Goal: Task Accomplishment & Management: Manage account settings

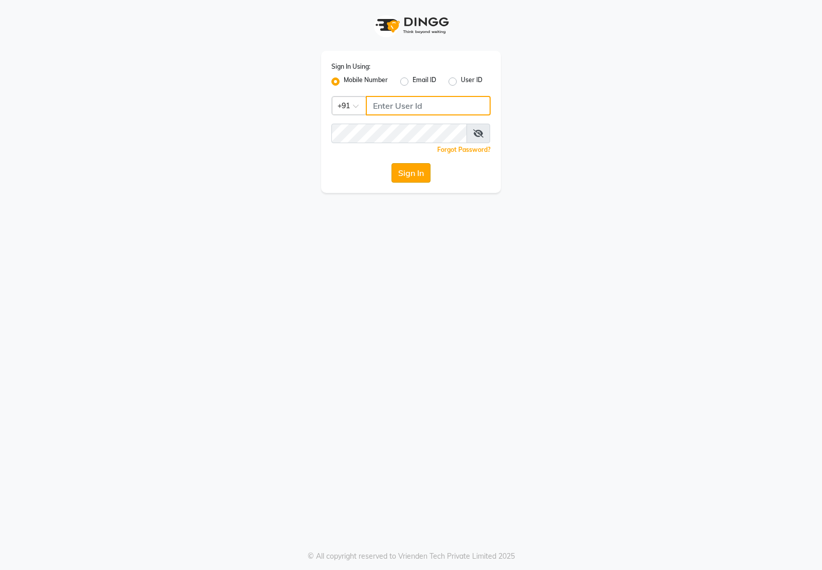
type input "7011915920"
click at [406, 178] on button "Sign In" at bounding box center [410, 173] width 39 height 20
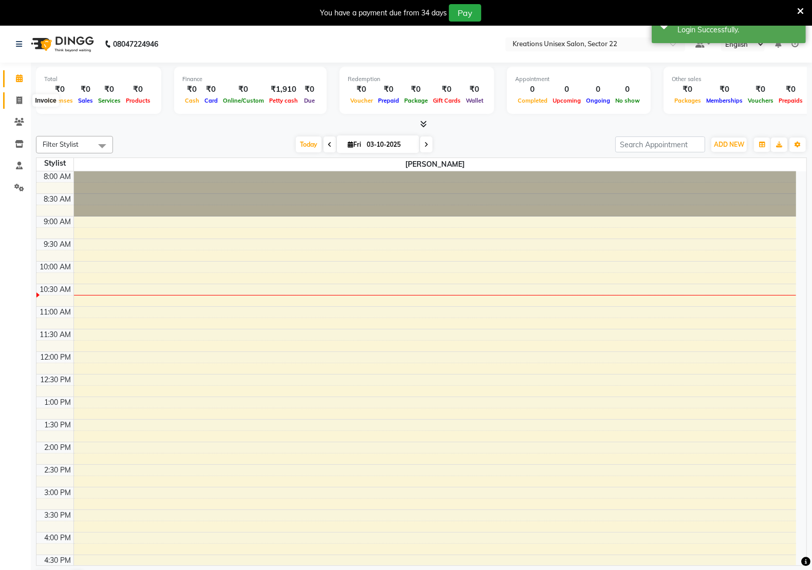
click at [18, 101] on icon at bounding box center [19, 101] width 6 height 8
select select "6170"
select select "service"
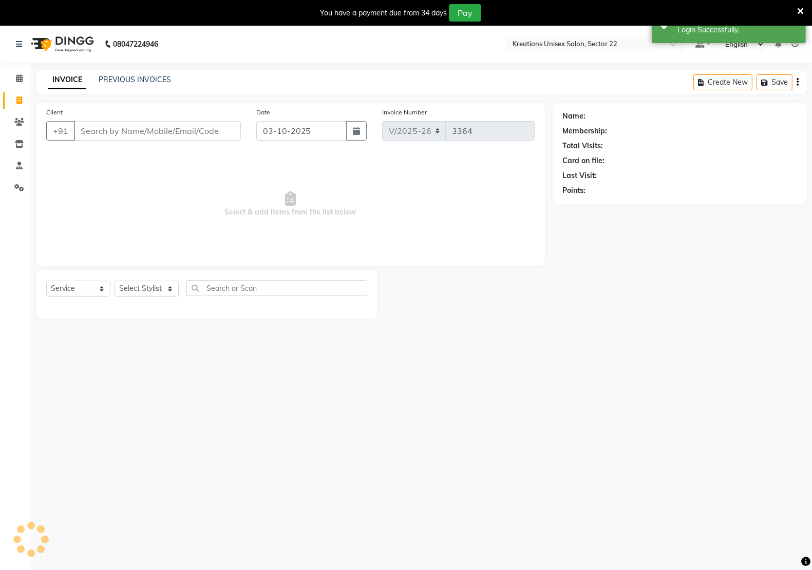
click at [115, 130] on input "Client" at bounding box center [157, 131] width 167 height 20
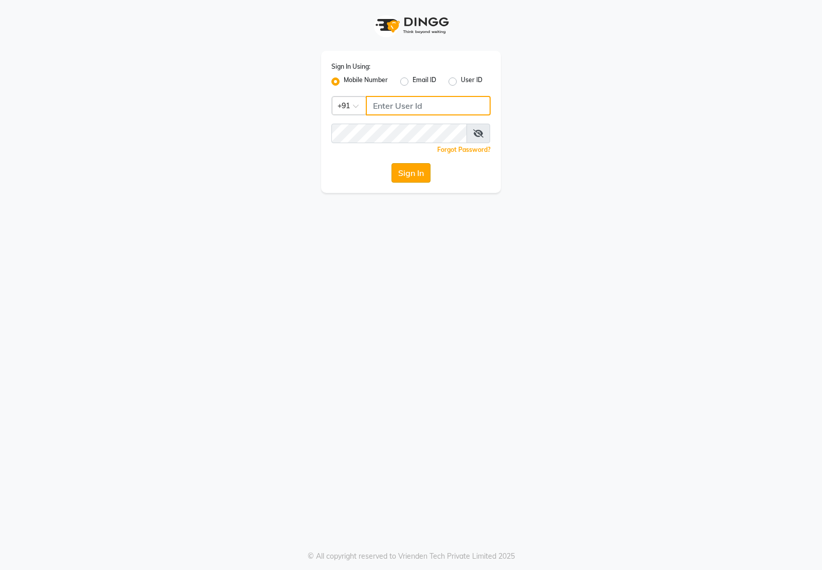
type input "7011915920"
click at [417, 173] on button "Sign In" at bounding box center [410, 173] width 39 height 20
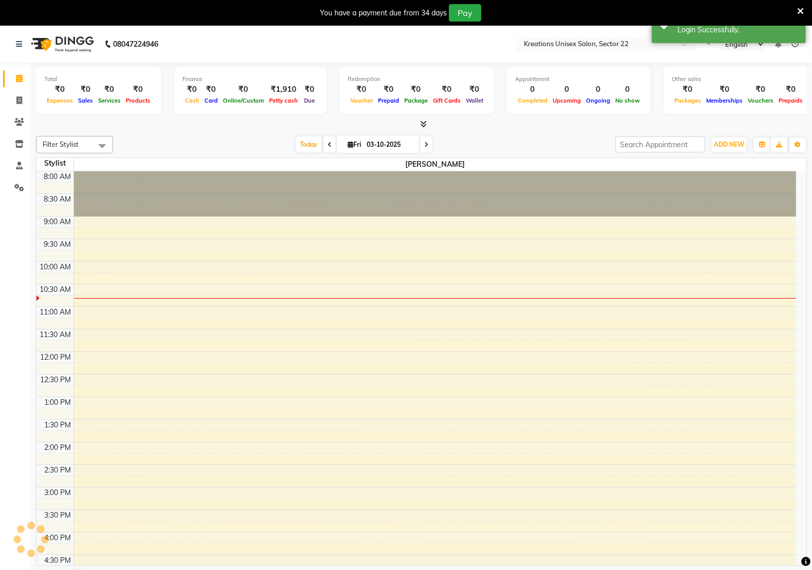
select select "en"
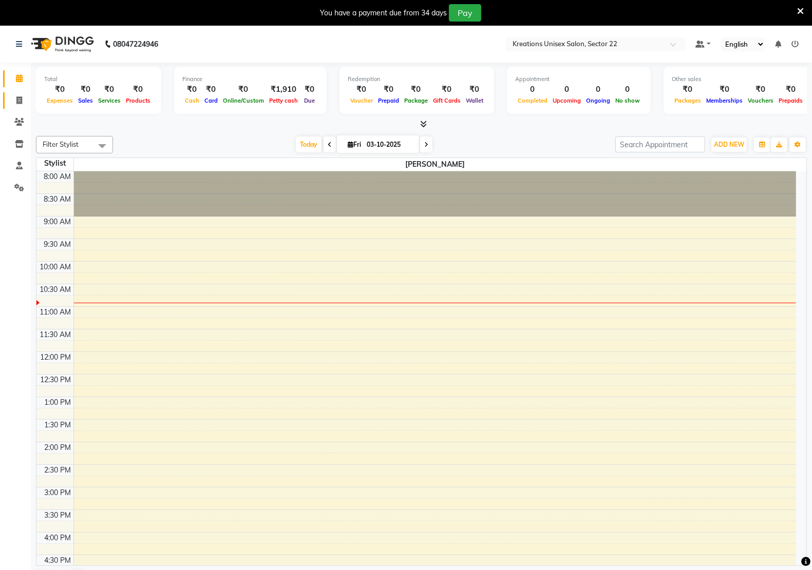
click at [17, 92] on link "Invoice" at bounding box center [15, 100] width 25 height 17
select select "service"
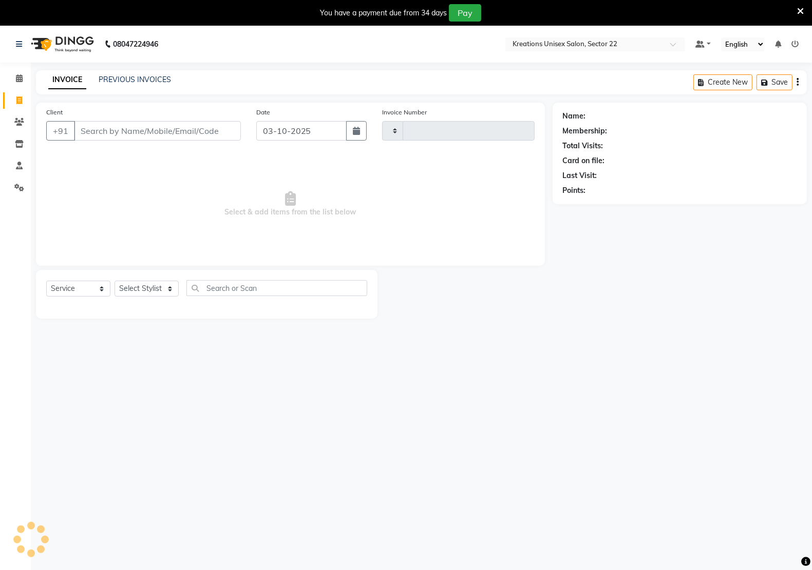
click at [126, 72] on div "INVOICE PREVIOUS INVOICES Create New Save" at bounding box center [421, 82] width 771 height 24
click at [141, 87] on div "INVOICE PREVIOUS INVOICES Create New Save" at bounding box center [421, 82] width 771 height 24
type input "3364"
select select "6170"
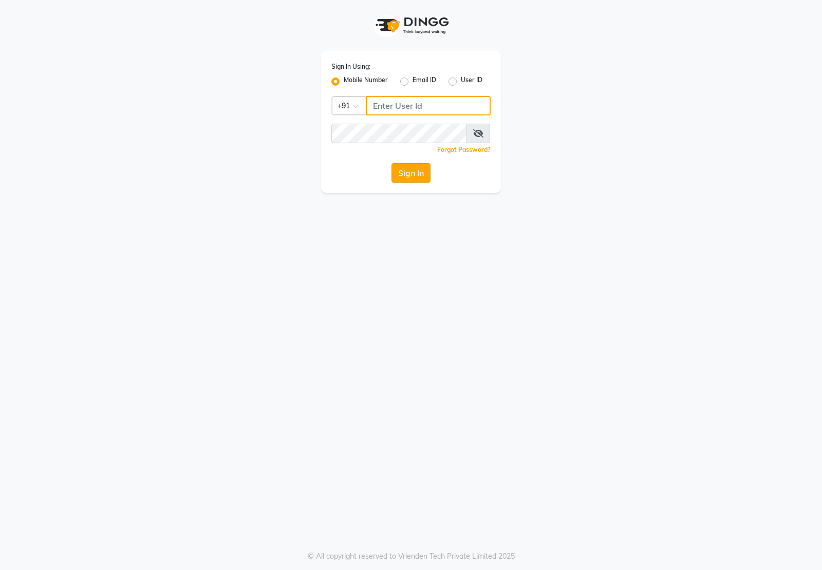
type input "7011915920"
click at [399, 174] on button "Sign In" at bounding box center [410, 173] width 39 height 20
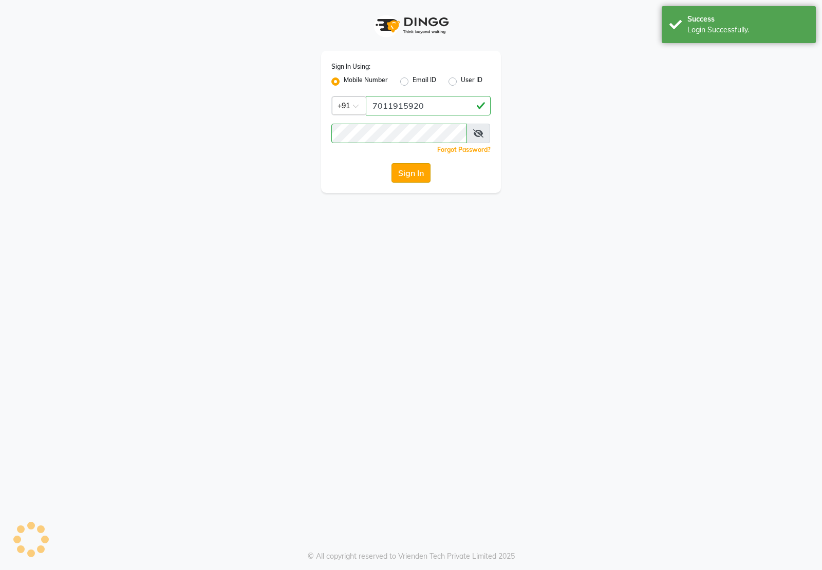
click at [427, 166] on button "Sign In" at bounding box center [410, 173] width 39 height 20
click at [417, 171] on button "Sign In" at bounding box center [410, 173] width 39 height 20
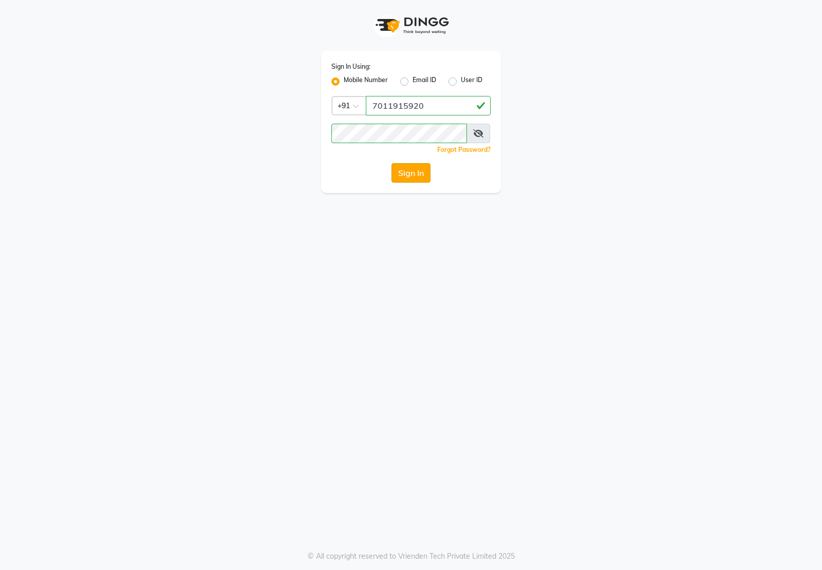
click at [417, 171] on button "Sign In" at bounding box center [410, 173] width 39 height 20
click at [425, 176] on button "Sign In" at bounding box center [410, 173] width 39 height 20
type input "7011915920"
click at [399, 181] on button "Sign In" at bounding box center [410, 173] width 39 height 20
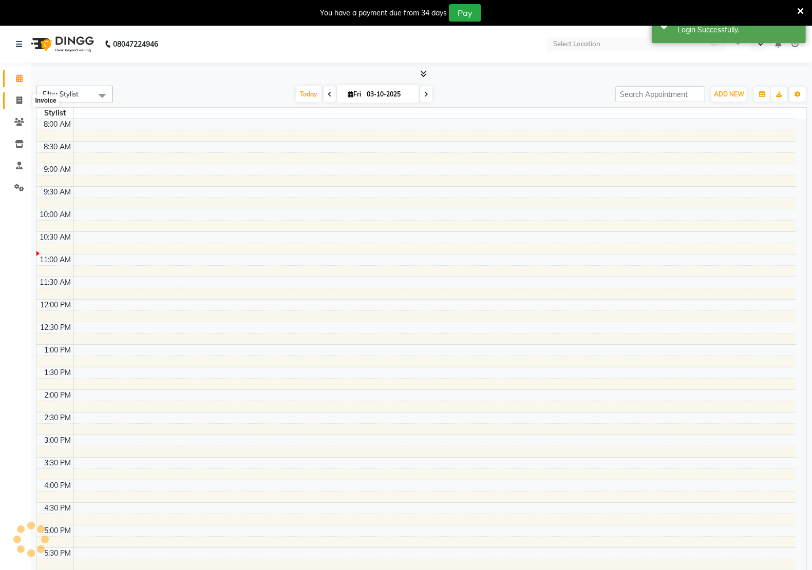
click at [16, 100] on icon at bounding box center [19, 101] width 6 height 8
select select "service"
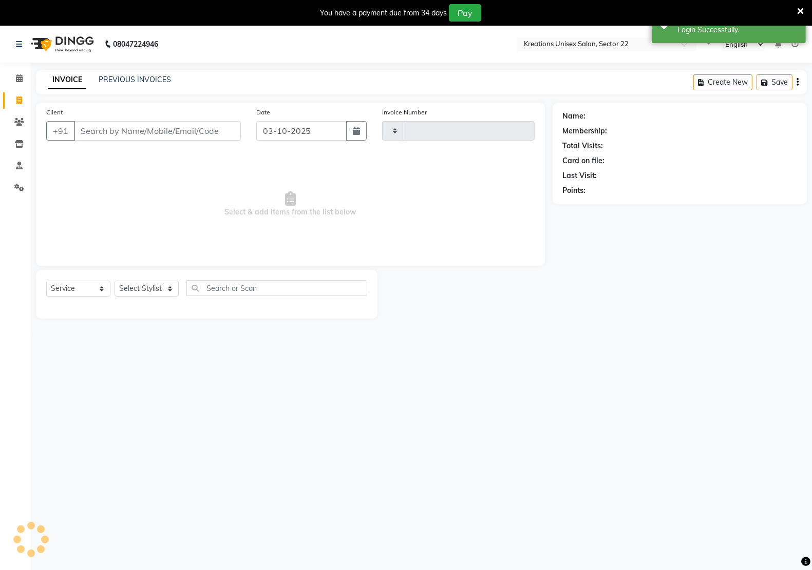
select select "en"
click at [122, 131] on input "Client" at bounding box center [157, 131] width 167 height 20
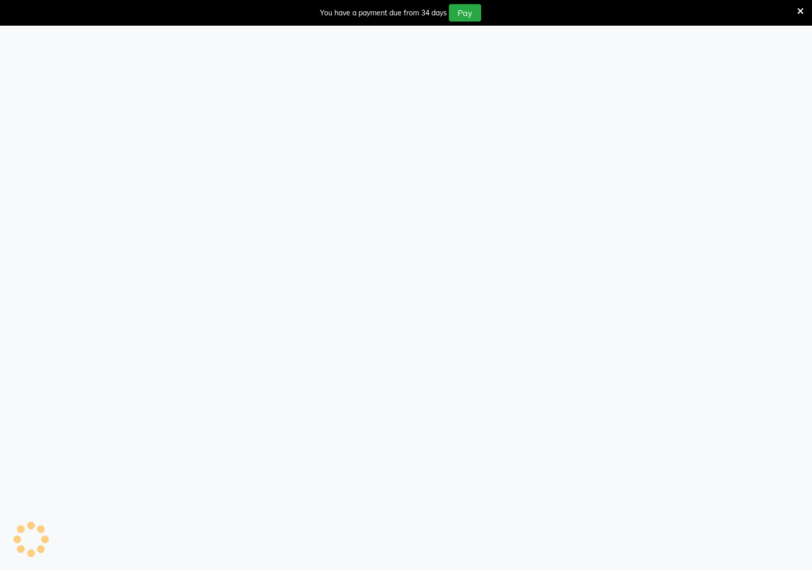
select select "service"
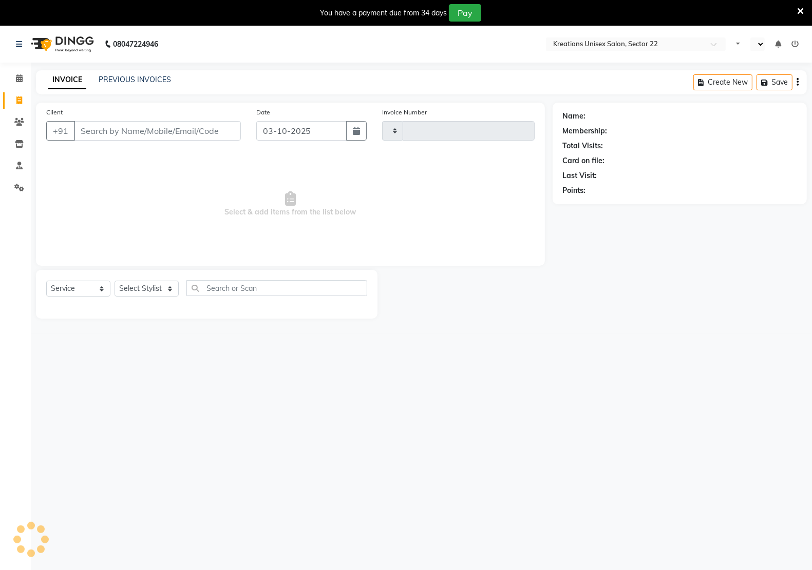
select select "en"
type input "3364"
select select "6170"
click at [124, 80] on link "PREVIOUS INVOICES" at bounding box center [135, 79] width 72 height 9
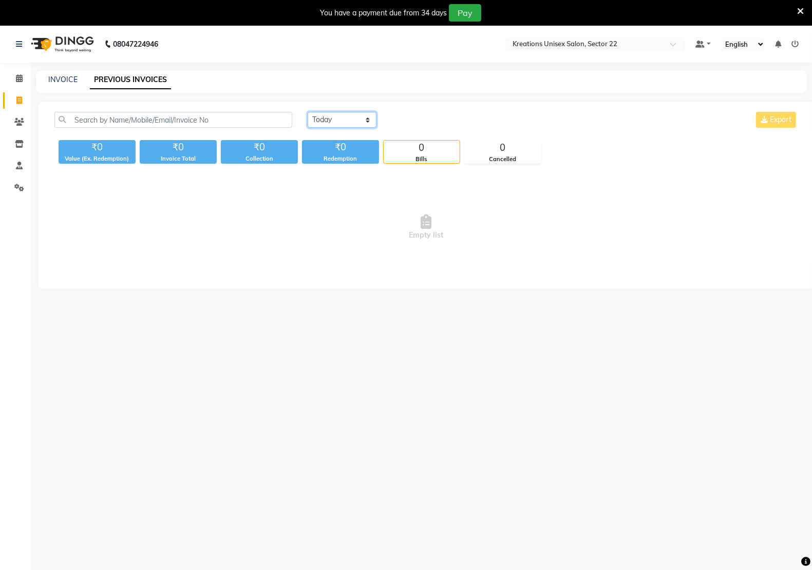
click at [333, 120] on select "Today Yesterday Custom Range" at bounding box center [342, 120] width 69 height 16
click at [308, 112] on select "Today Yesterday Custom Range" at bounding box center [342, 120] width 69 height 16
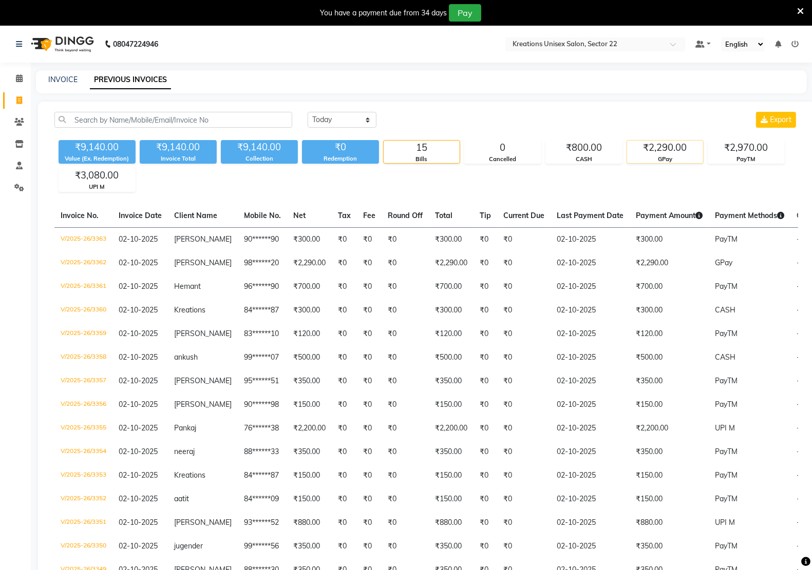
click at [661, 147] on div "₹2,290.00" at bounding box center [665, 148] width 76 height 14
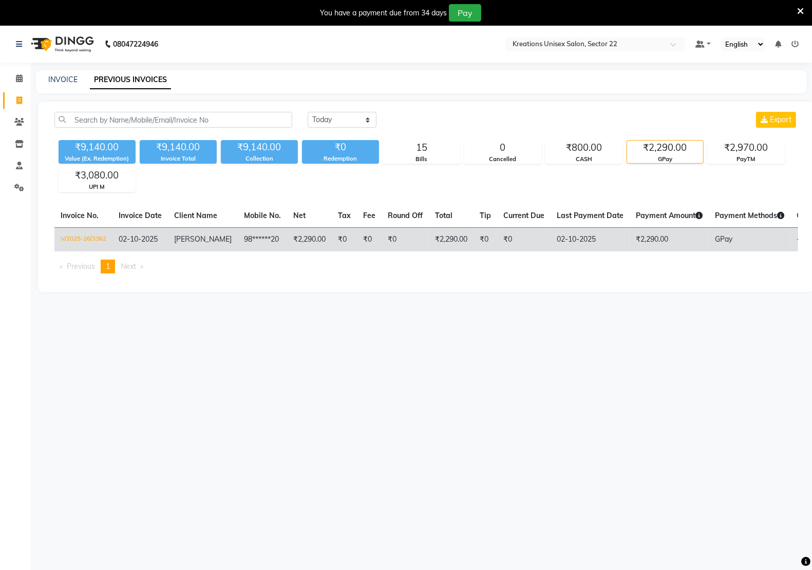
click at [737, 243] on td "GPay" at bounding box center [750, 239] width 82 height 24
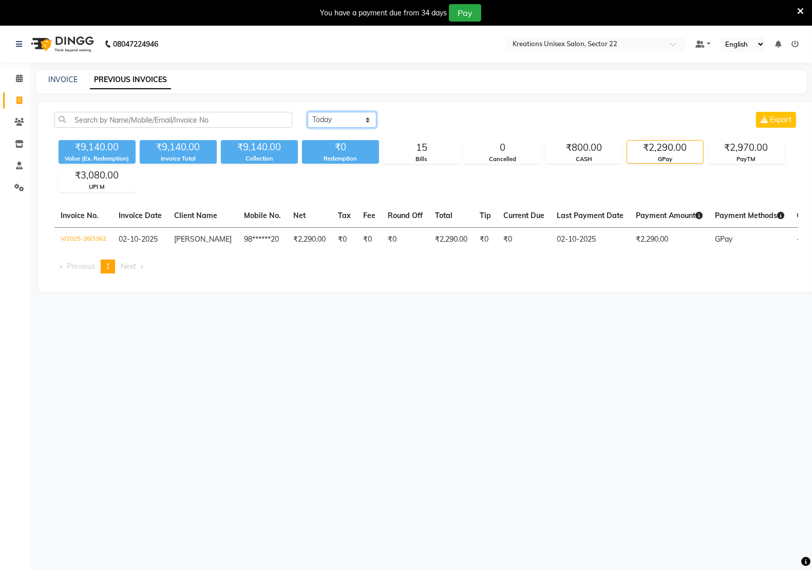
click at [327, 116] on select "Today Yesterday Custom Range" at bounding box center [342, 120] width 69 height 16
click at [308, 112] on select "Today Yesterday Custom Range" at bounding box center [342, 120] width 69 height 16
click at [344, 113] on select "Today Yesterday Custom Range" at bounding box center [342, 120] width 69 height 16
click at [308, 112] on select "Today Yesterday Custom Range" at bounding box center [342, 120] width 69 height 16
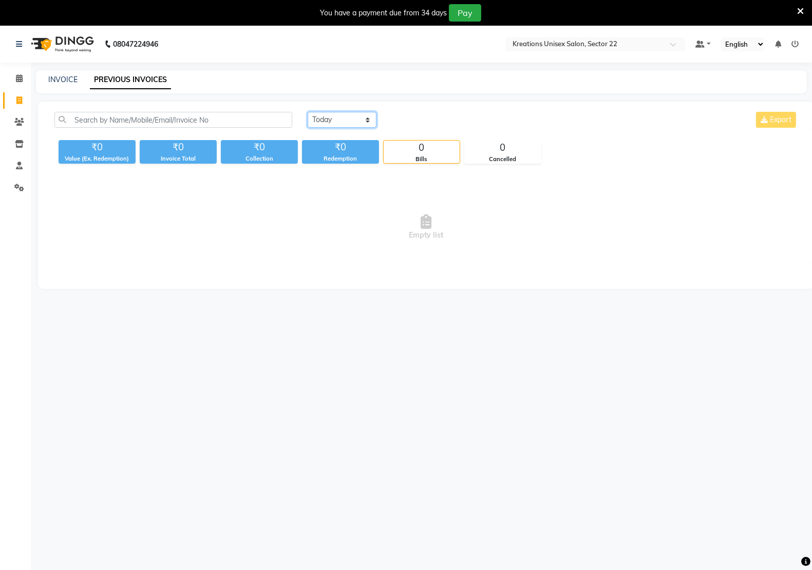
click at [340, 122] on select "Today Yesterday Custom Range" at bounding box center [342, 120] width 69 height 16
select select "yesterday"
click at [308, 112] on select "[DATE] [DATE] Custom Range" at bounding box center [342, 120] width 69 height 16
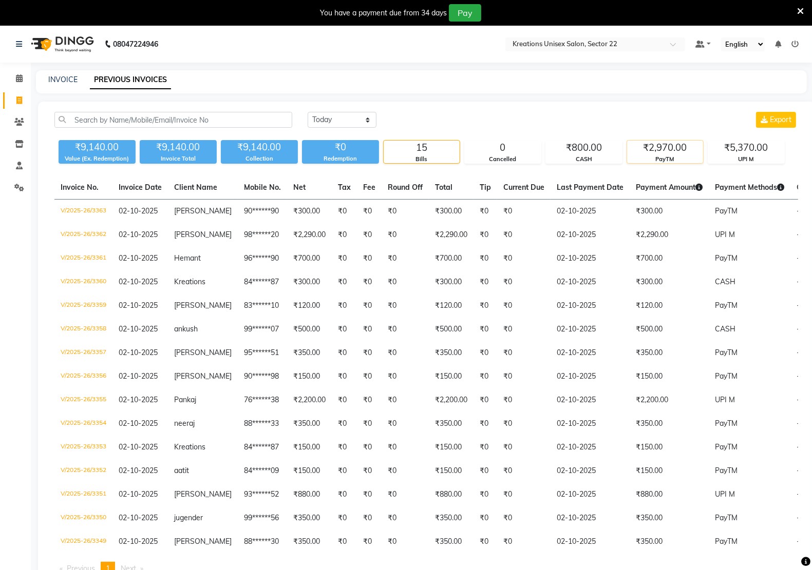
click at [665, 162] on div "PayTM" at bounding box center [665, 159] width 76 height 9
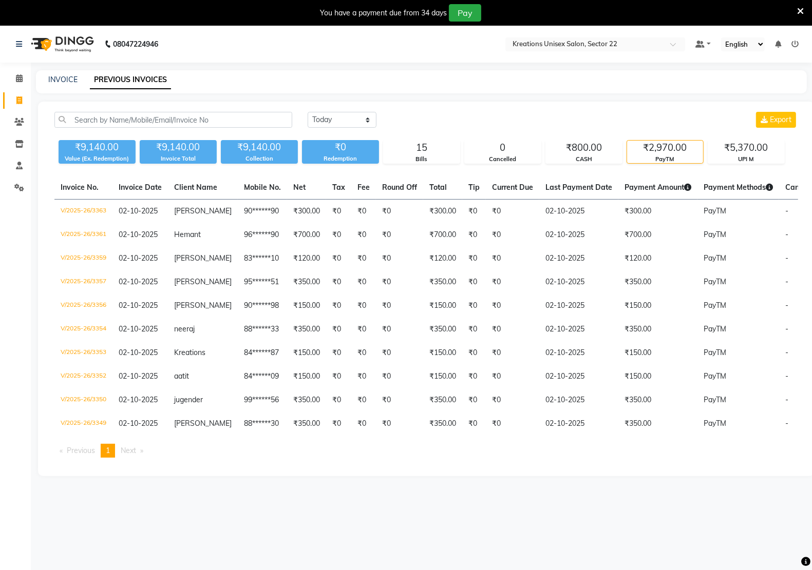
click at [737, 169] on div "Today Yesterday Custom Range Export ₹9,140.00 Value (Ex. Redemption) ₹9,140.00 …" at bounding box center [426, 289] width 776 height 375
click at [746, 165] on div "Today Yesterday Custom Range Export ₹9,140.00 Value (Ex. Redemption) ₹9,140.00 …" at bounding box center [426, 289] width 776 height 375
click at [746, 155] on div "UPI M" at bounding box center [746, 159] width 76 height 9
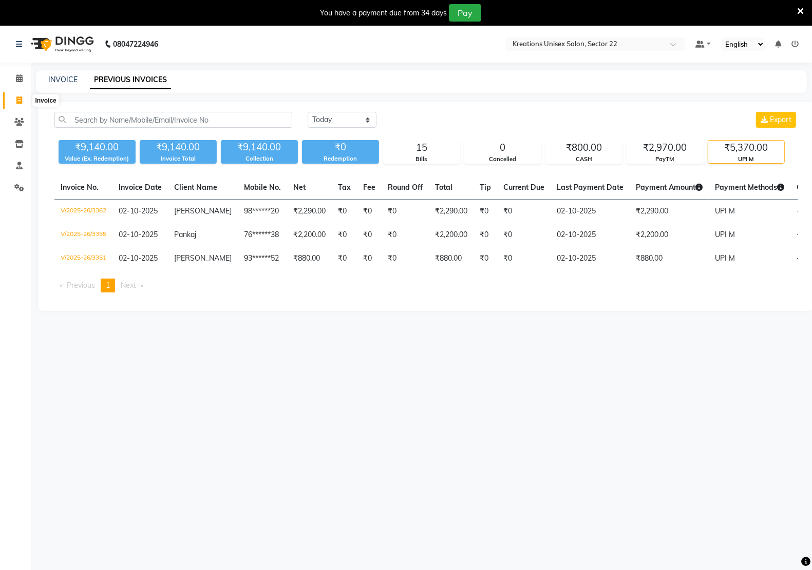
click at [18, 105] on span at bounding box center [19, 101] width 18 height 12
select select "service"
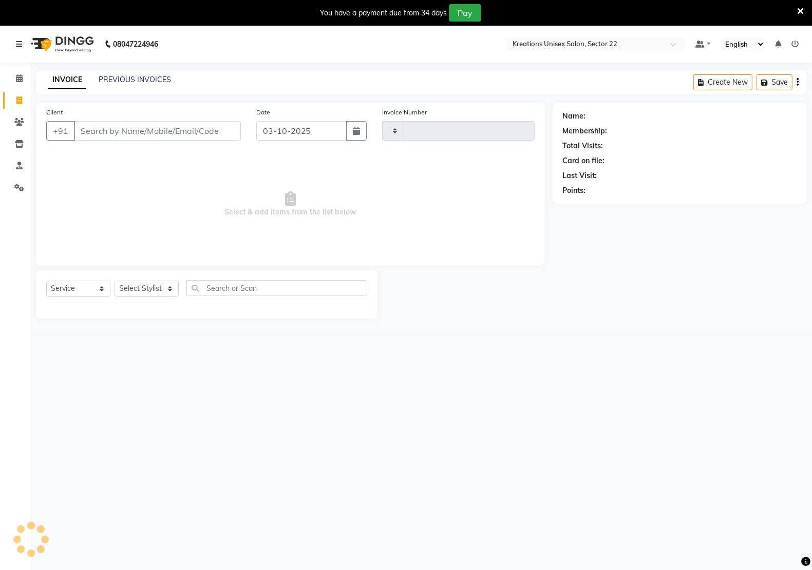
type input "3364"
select select "6170"
click at [138, 83] on link "PREVIOUS INVOICES" at bounding box center [135, 79] width 72 height 9
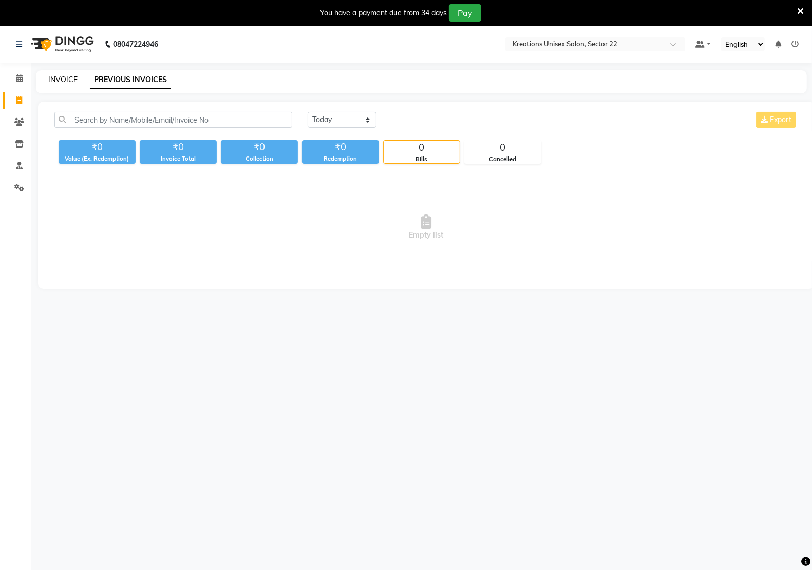
click at [55, 75] on link "INVOICE" at bounding box center [62, 79] width 29 height 9
select select "service"
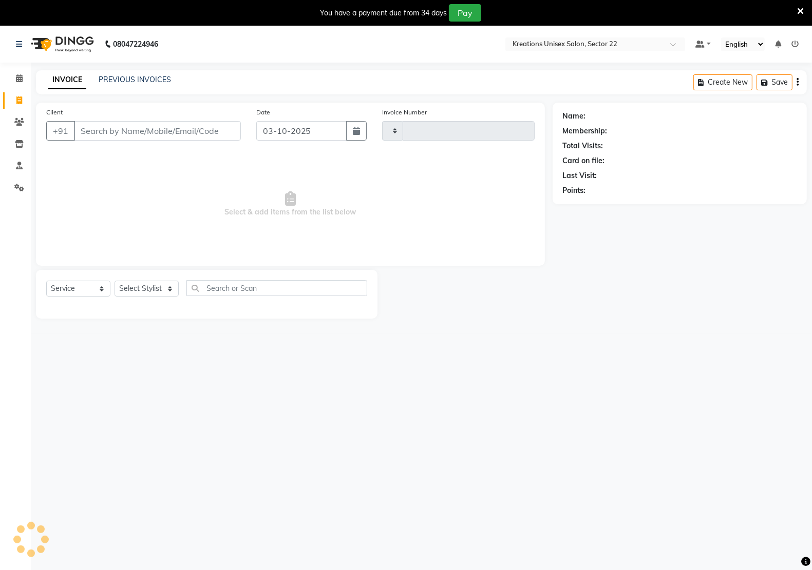
click at [122, 86] on div "INVOICE PREVIOUS INVOICES Create New Save" at bounding box center [421, 82] width 771 height 24
click at [122, 86] on div "INVOICE PREVIOUS INVOICES" at bounding box center [109, 80] width 147 height 12
type input "3364"
select select "6170"
click at [167, 76] on link "PREVIOUS INVOICES" at bounding box center [135, 79] width 72 height 9
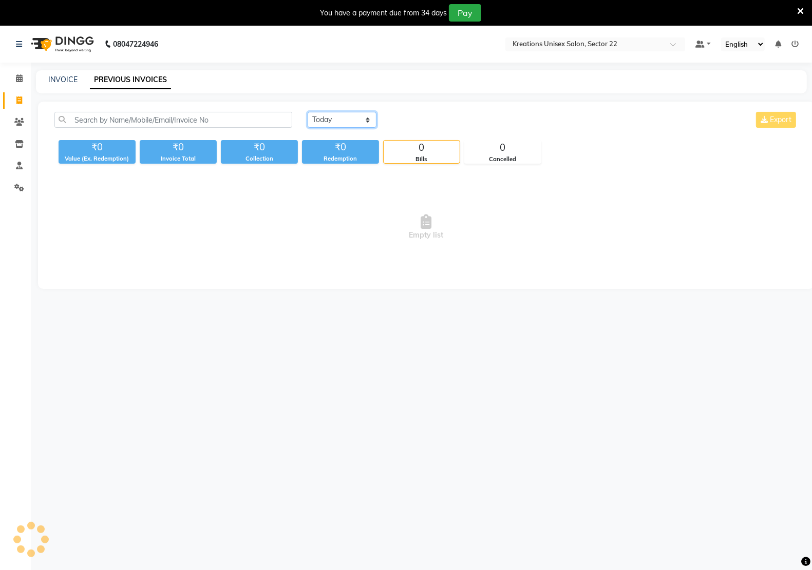
drag, startPoint x: 334, startPoint y: 116, endPoint x: 335, endPoint y: 127, distance: 10.8
click at [334, 116] on select "Today Yesterday Custom Range" at bounding box center [342, 120] width 69 height 16
select select "yesterday"
click at [308, 112] on select "Today Yesterday Custom Range" at bounding box center [342, 120] width 69 height 16
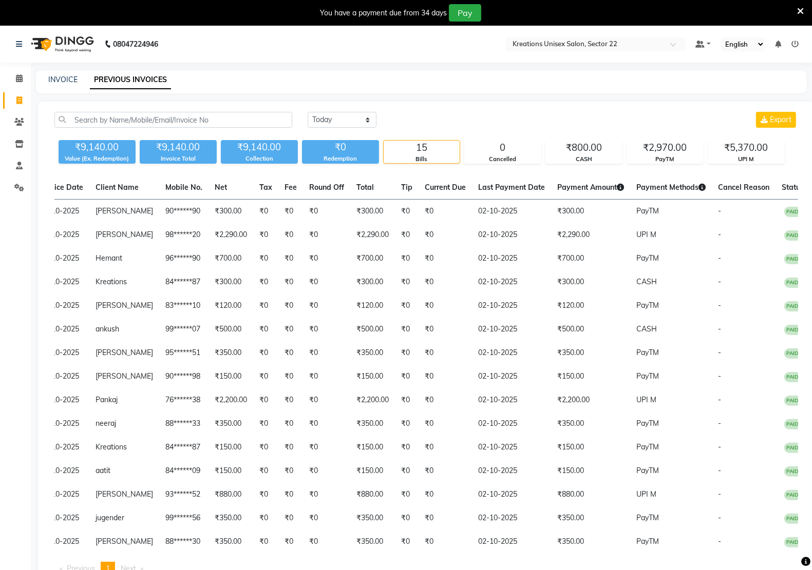
click at [598, 190] on span "Payment Amount" at bounding box center [590, 187] width 67 height 9
click at [562, 187] on span "Payment Amount" at bounding box center [590, 187] width 67 height 9
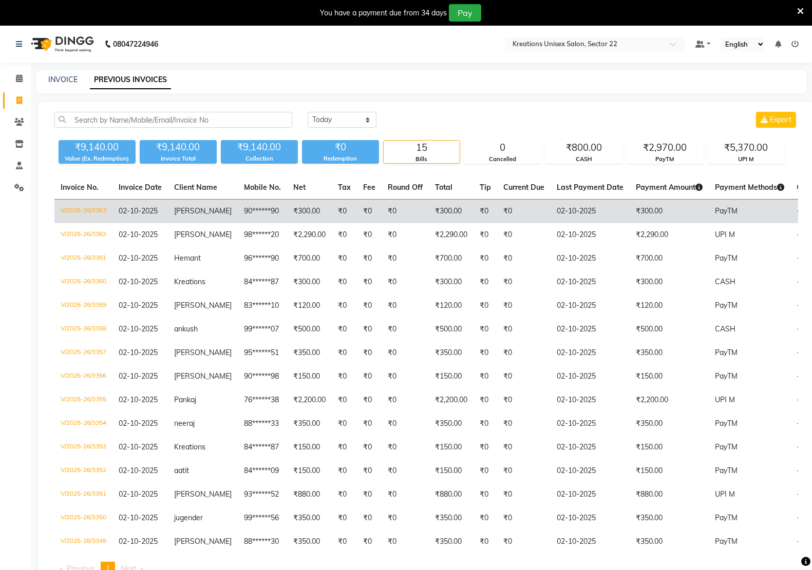
click at [362, 212] on td "₹0" at bounding box center [369, 212] width 25 height 24
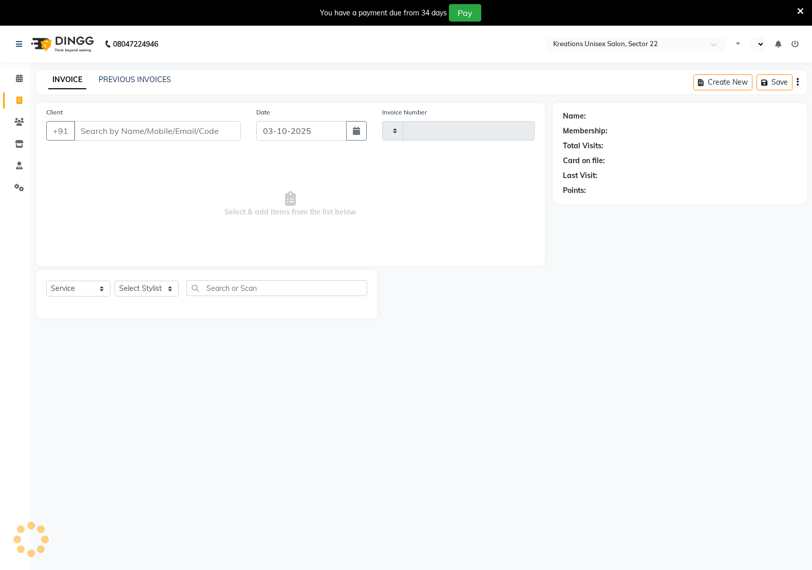
select select "service"
select select "en"
type input "3364"
select select "6170"
drag, startPoint x: 11, startPoint y: 96, endPoint x: 21, endPoint y: 96, distance: 9.8
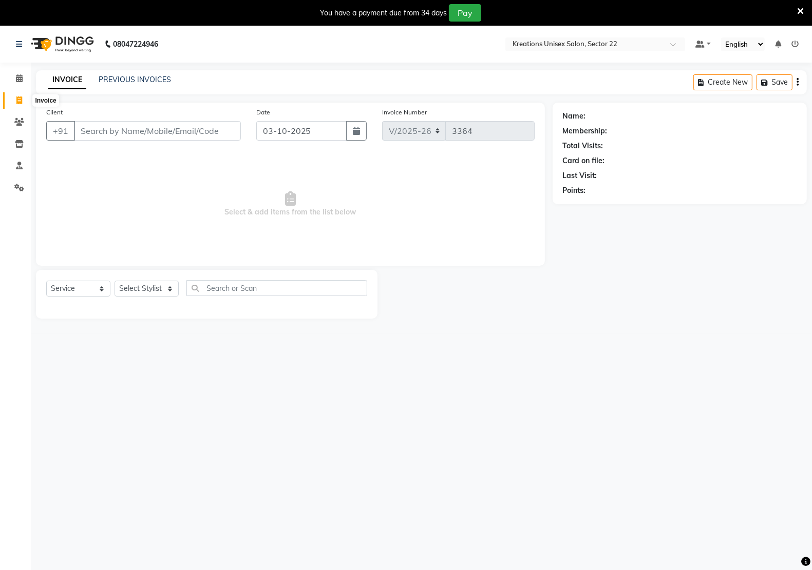
click at [11, 96] on span at bounding box center [19, 101] width 18 height 12
select select "service"
click at [109, 78] on link "PREVIOUS INVOICES" at bounding box center [135, 79] width 72 height 9
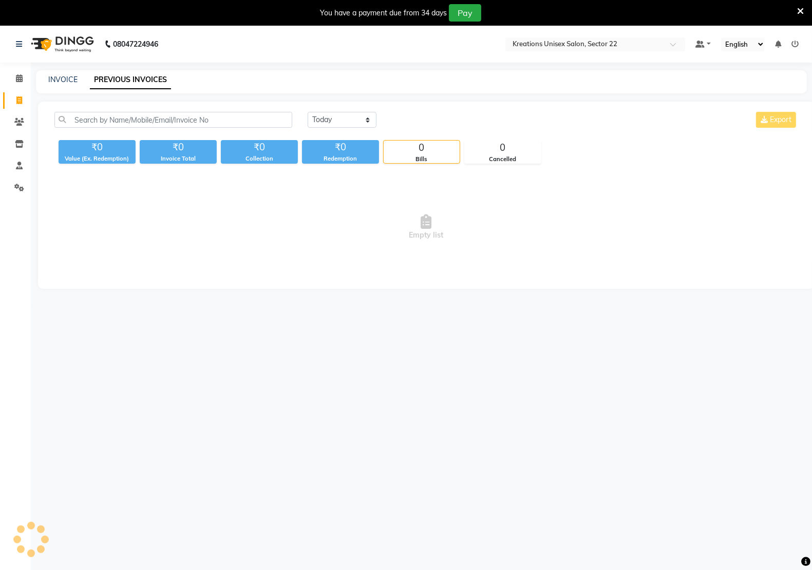
click at [70, 73] on div "INVOICE PREVIOUS INVOICES" at bounding box center [421, 81] width 771 height 23
click at [52, 81] on link "INVOICE" at bounding box center [62, 79] width 29 height 9
select select "service"
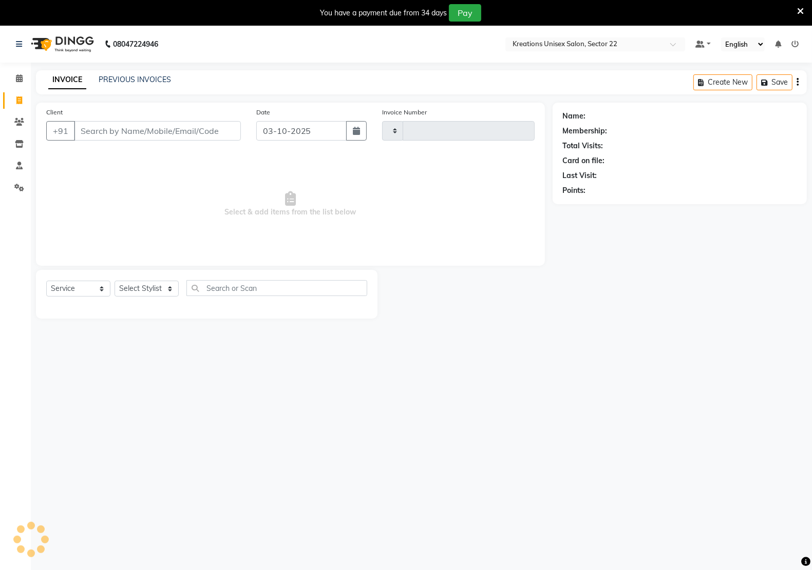
type input "3364"
select select "6170"
click at [117, 80] on link "PREVIOUS INVOICES" at bounding box center [135, 79] width 72 height 9
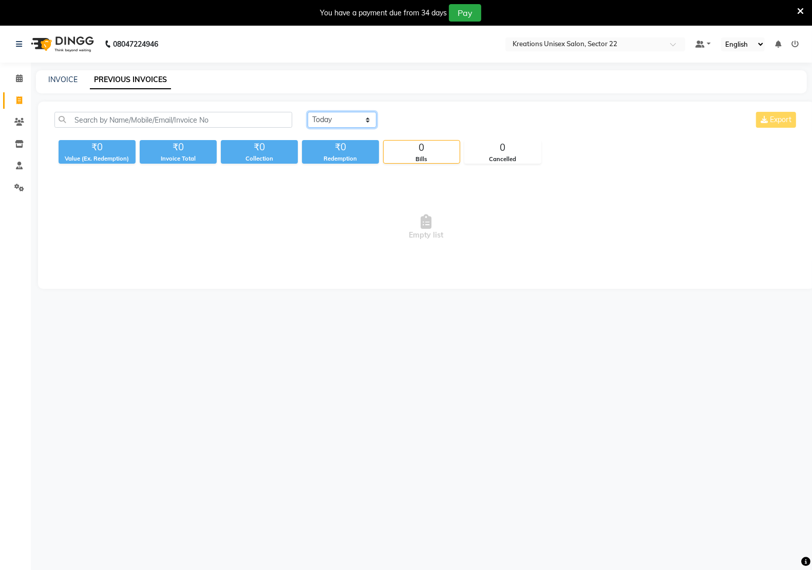
drag, startPoint x: 333, startPoint y: 112, endPoint x: 333, endPoint y: 124, distance: 12.3
click at [333, 112] on select "[DATE] [DATE] Custom Range" at bounding box center [342, 120] width 69 height 16
click at [308, 112] on select "[DATE] [DATE] Custom Range" at bounding box center [342, 120] width 69 height 16
click at [346, 113] on select "[DATE] [DATE] Custom Range" at bounding box center [346, 120] width 77 height 16
click at [308, 112] on select "[DATE] [DATE] Custom Range" at bounding box center [346, 120] width 77 height 16
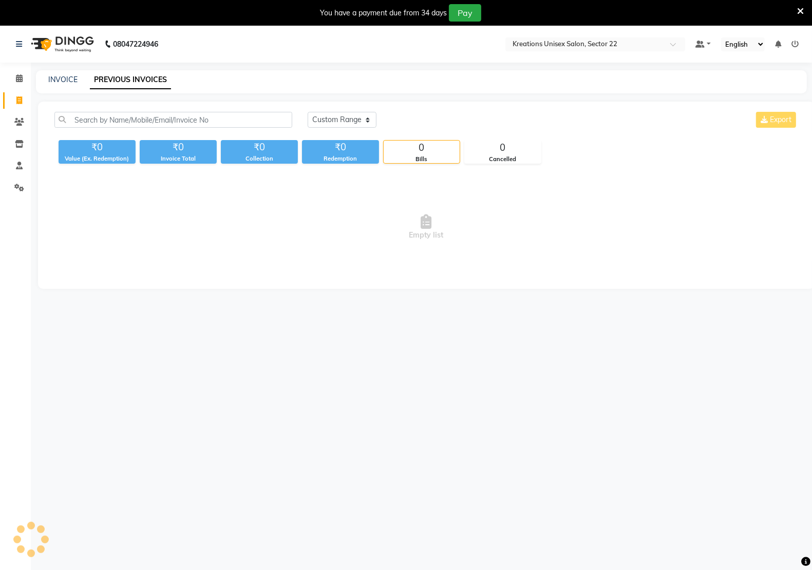
click at [340, 149] on div "₹0" at bounding box center [340, 147] width 77 height 14
click at [339, 105] on div "Today Yesterday Custom Range Export ₹0 Value (Ex. Redemption) ₹0 Invoice Total …" at bounding box center [426, 195] width 776 height 187
click at [345, 120] on select "[DATE] [DATE] Custom Range" at bounding box center [342, 120] width 69 height 16
select select "[DATE]"
click at [308, 112] on select "[DATE] [DATE] Custom Range" at bounding box center [342, 120] width 69 height 16
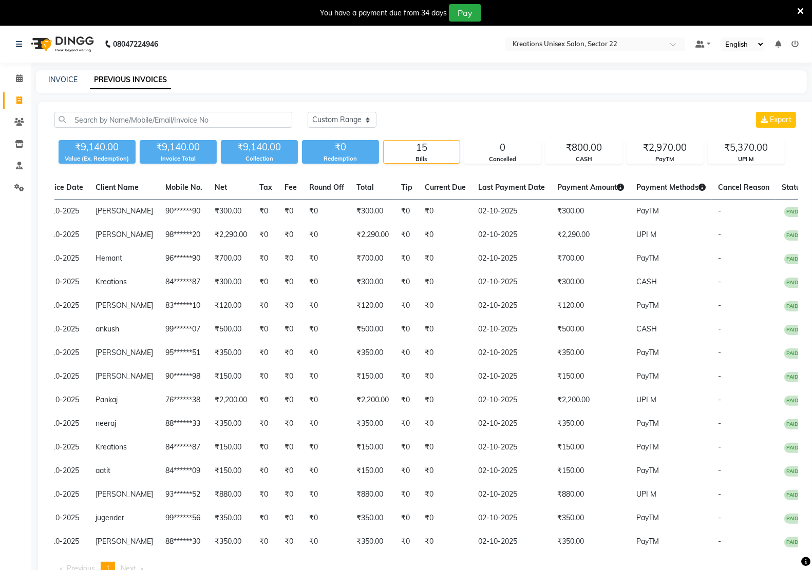
click at [282, 153] on div "₹9,140.00 Collection" at bounding box center [259, 152] width 77 height 24
click at [1, 101] on li "Invoice" at bounding box center [15, 101] width 31 height 22
click at [14, 101] on span at bounding box center [19, 101] width 18 height 12
select select "service"
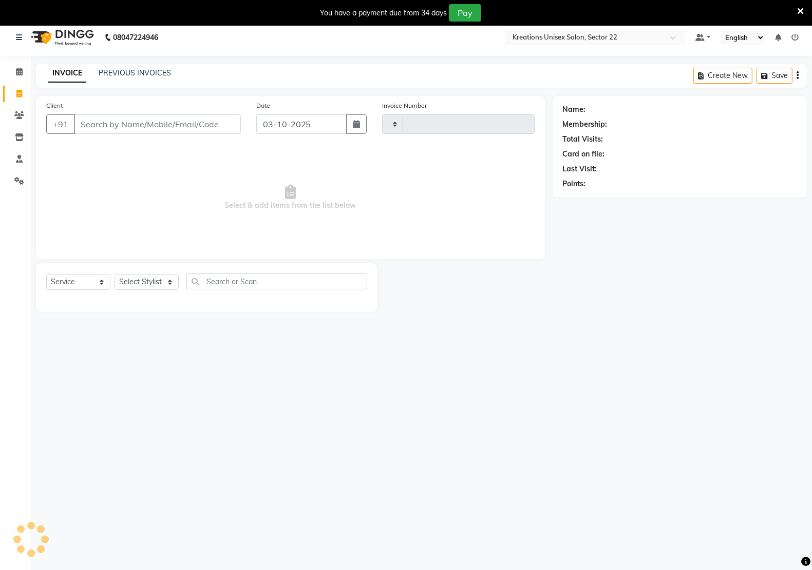
scroll to position [26, 0]
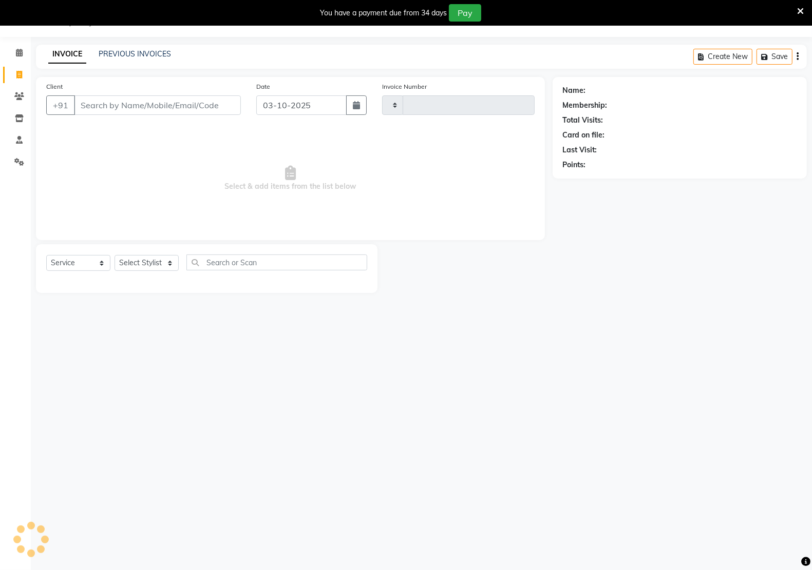
type input "3364"
select select "6170"
click at [145, 45] on div "INVOICE PREVIOUS INVOICES Create New Save" at bounding box center [421, 57] width 771 height 24
click at [145, 53] on link "PREVIOUS INVOICES" at bounding box center [135, 53] width 72 height 9
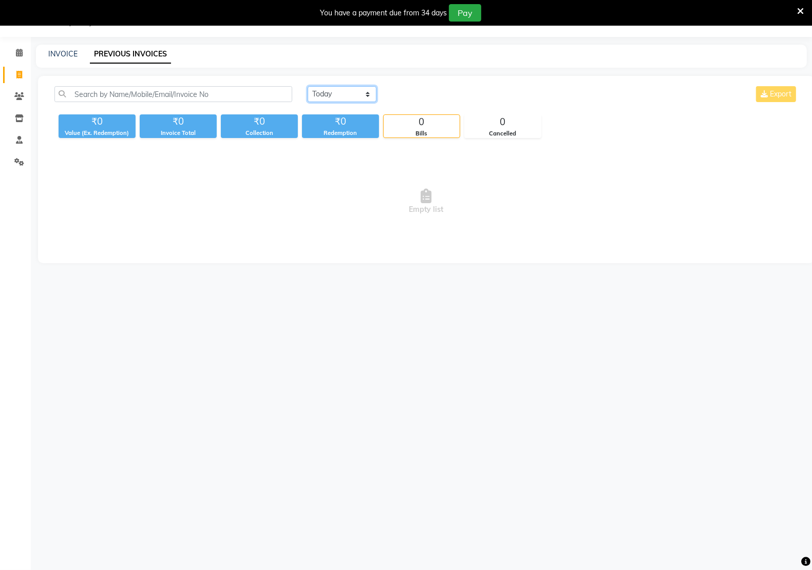
click at [348, 96] on select "[DATE] [DATE] Custom Range" at bounding box center [342, 94] width 69 height 16
click at [14, 67] on link "Invoice" at bounding box center [15, 75] width 25 height 17
select select "service"
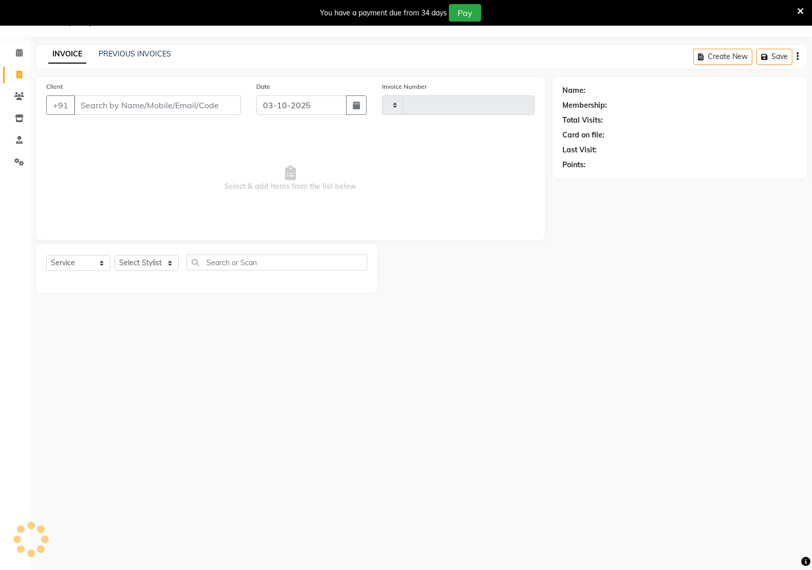
click at [14, 67] on link "Invoice" at bounding box center [15, 75] width 25 height 17
select select "service"
click at [96, 54] on div "INVOICE PREVIOUS INVOICES" at bounding box center [103, 54] width 135 height 11
click at [106, 52] on link "PREVIOUS INVOICES" at bounding box center [135, 53] width 72 height 9
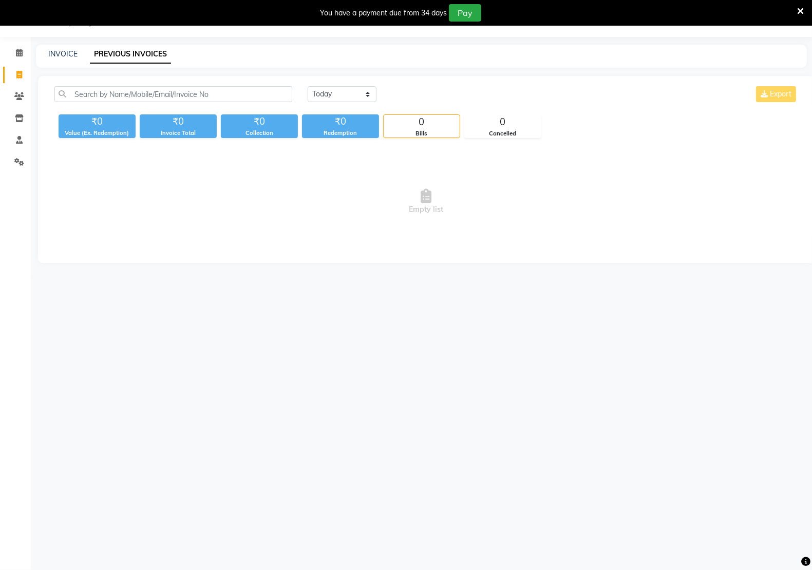
click at [130, 55] on link "PREVIOUS INVOICES" at bounding box center [130, 54] width 81 height 18
click at [336, 86] on div "Today Yesterday Custom Range Export ₹0 Value (Ex. Redemption) ₹0 Invoice Total …" at bounding box center [426, 169] width 776 height 187
click at [336, 91] on select "[DATE] [DATE] Custom Range" at bounding box center [342, 94] width 69 height 16
select select "[DATE]"
click at [308, 86] on select "[DATE] [DATE] Custom Range" at bounding box center [342, 94] width 69 height 16
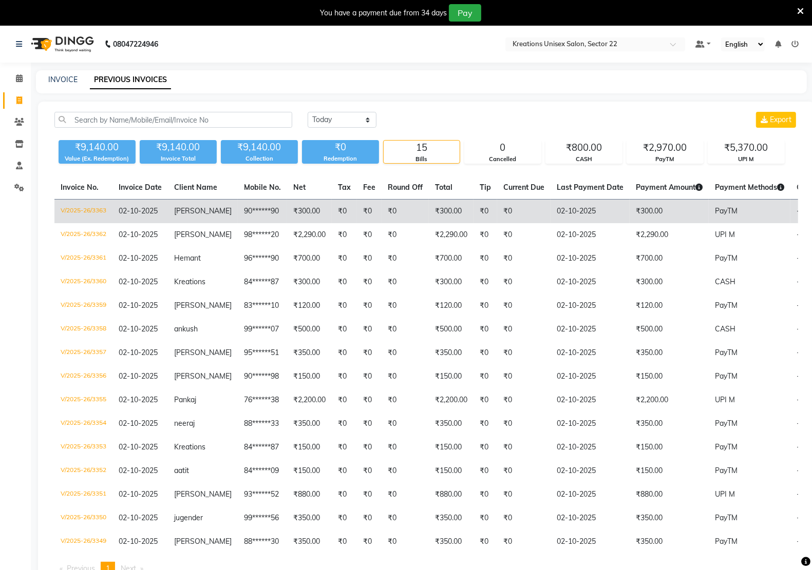
click at [437, 217] on td "₹300.00" at bounding box center [451, 212] width 45 height 24
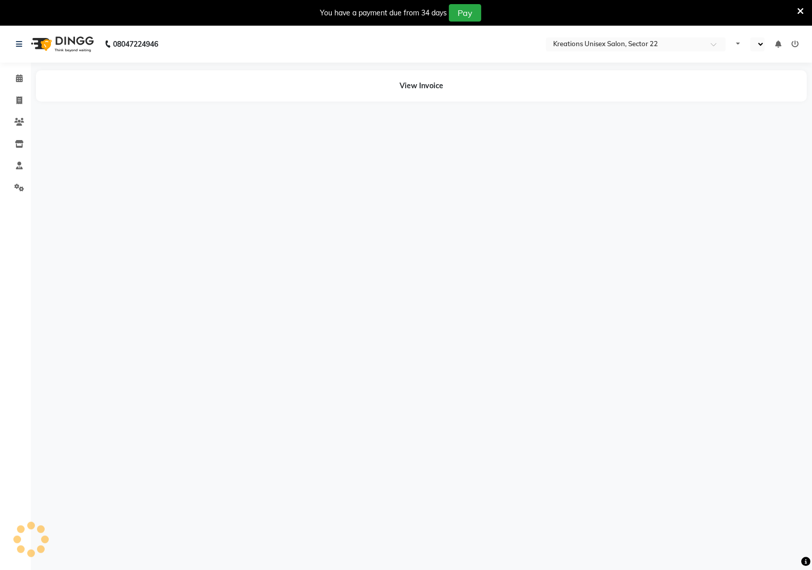
select select "en"
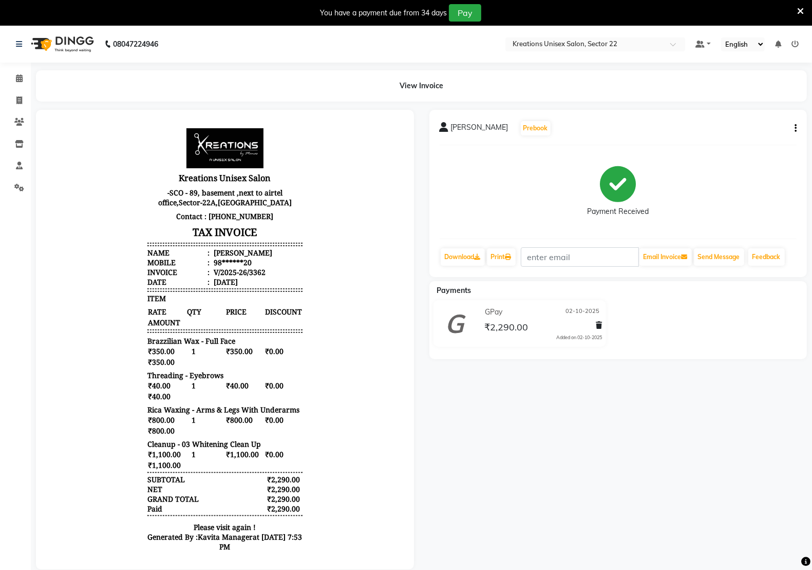
click at [792, 127] on button "button" at bounding box center [793, 128] width 6 height 11
click at [743, 129] on div "Edit Invoice" at bounding box center [753, 128] width 51 height 13
select select "service"
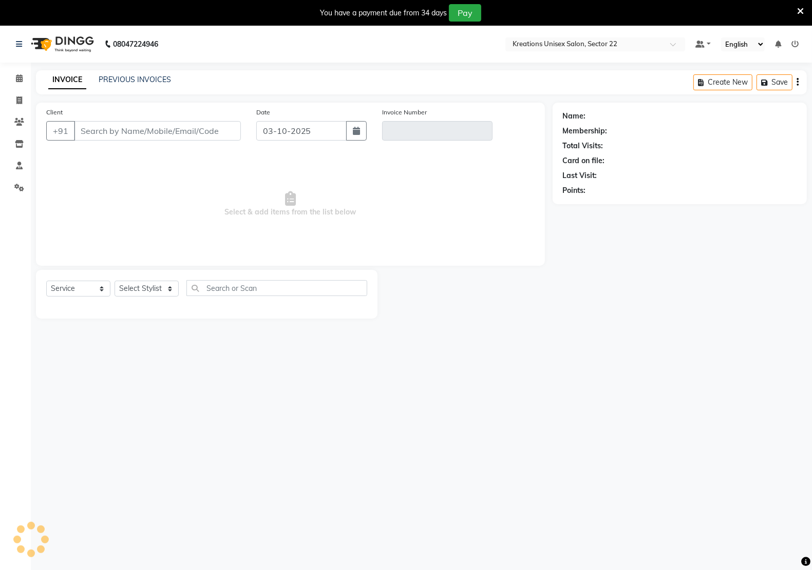
scroll to position [26, 0]
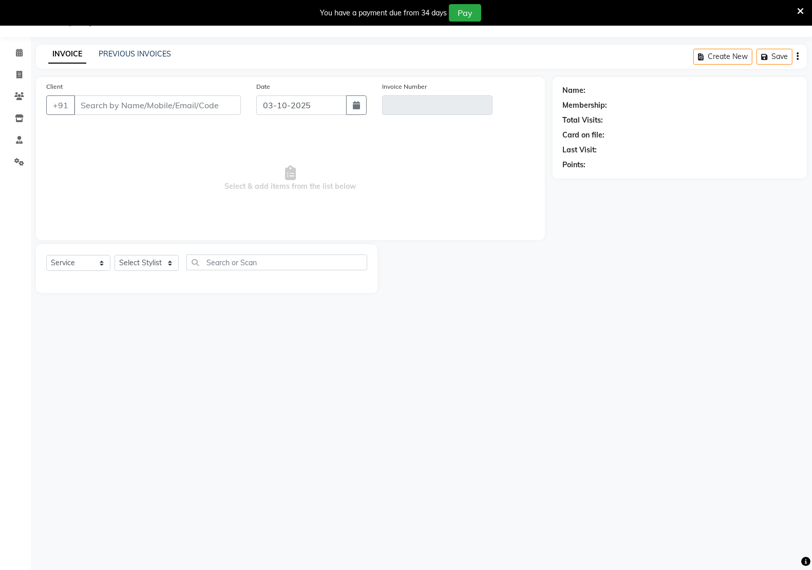
type input "98******20"
type input "V/2025-26/3362"
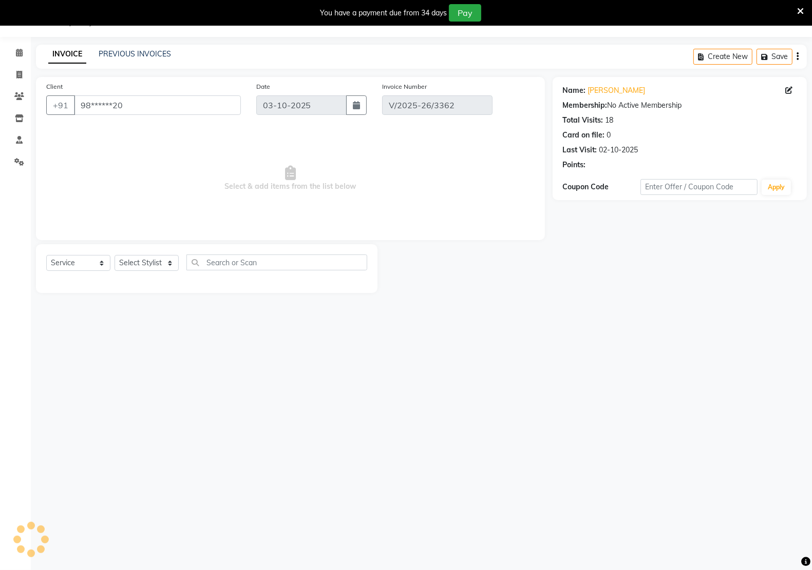
type input "02-10-2025"
select select "select"
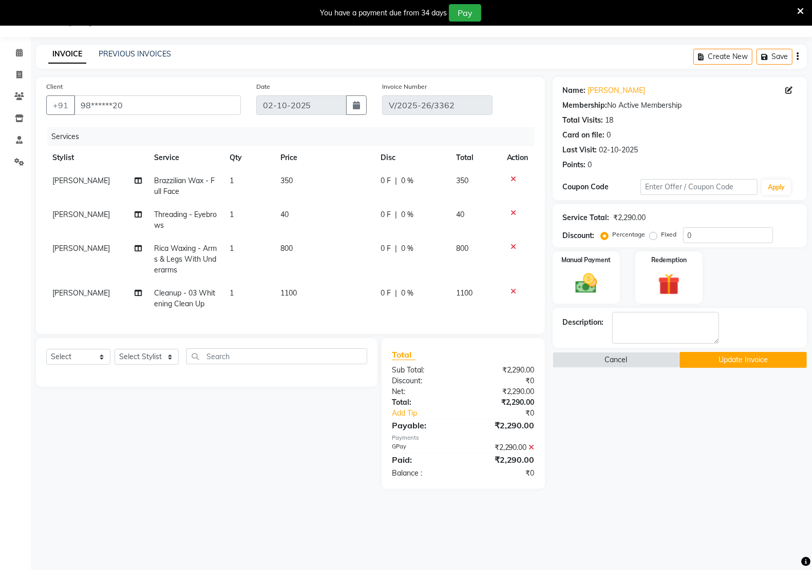
click at [532, 451] on icon at bounding box center [532, 447] width 6 height 7
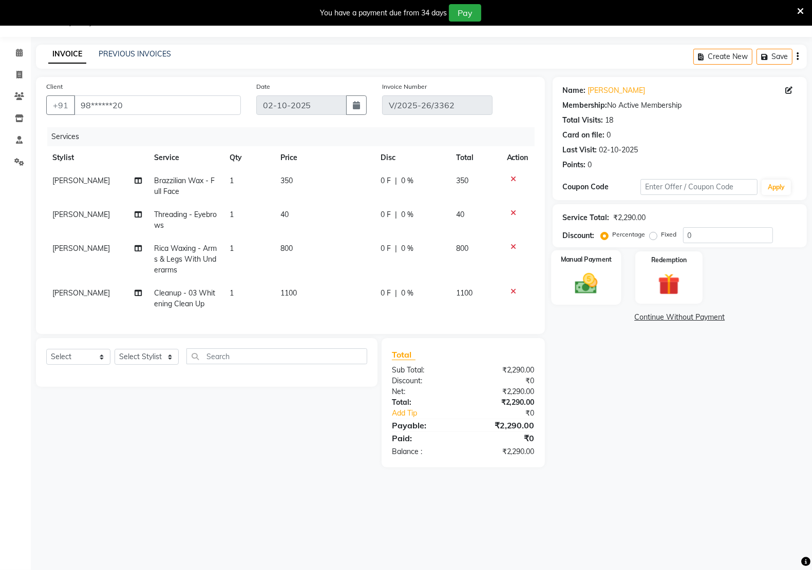
click at [589, 283] on img at bounding box center [586, 284] width 36 height 26
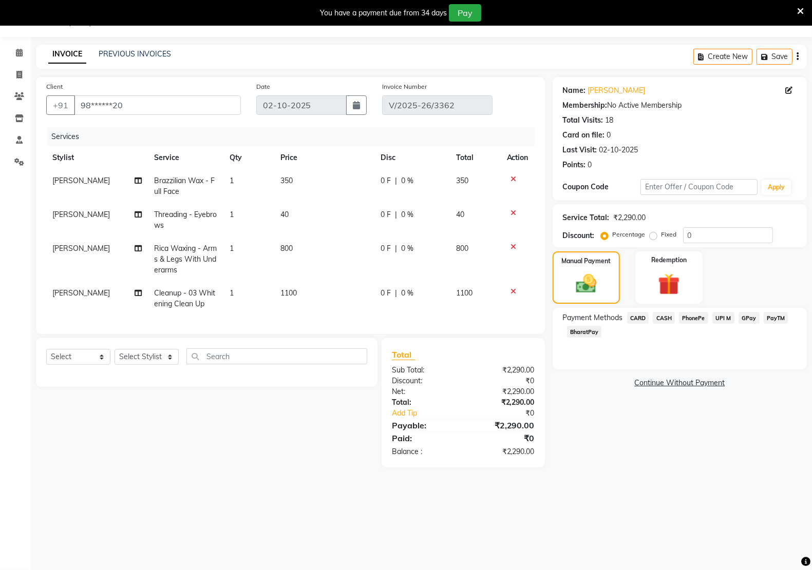
click at [717, 319] on span "UPI M" at bounding box center [723, 318] width 22 height 12
click at [699, 383] on button "Add Payment" at bounding box center [720, 386] width 151 height 16
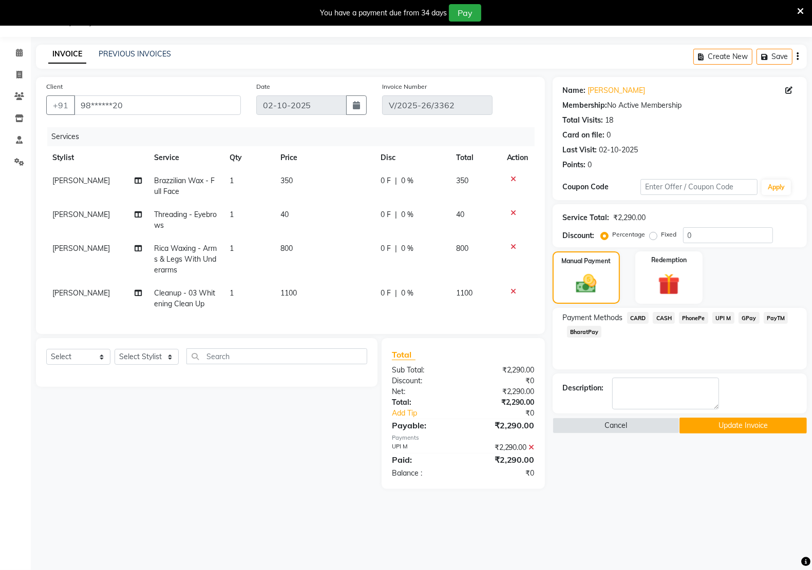
click at [721, 422] on button "Update Invoice" at bounding box center [742, 426] width 127 height 16
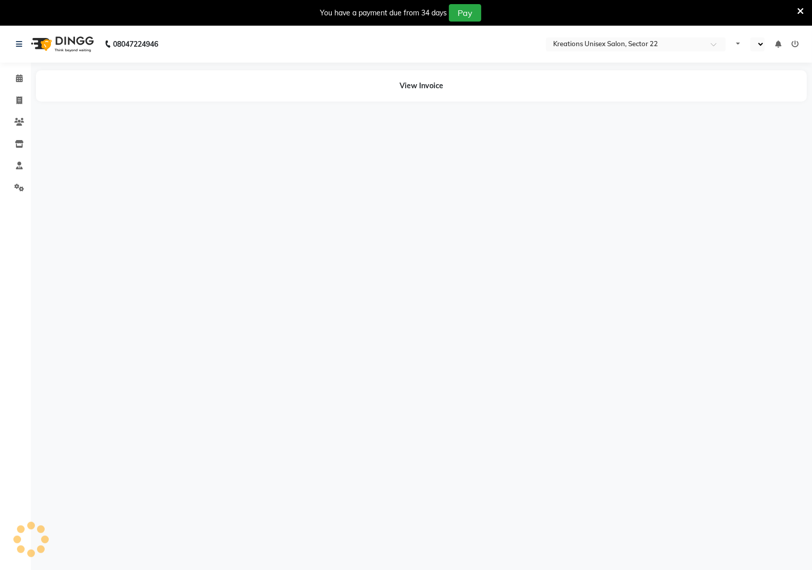
select select "en"
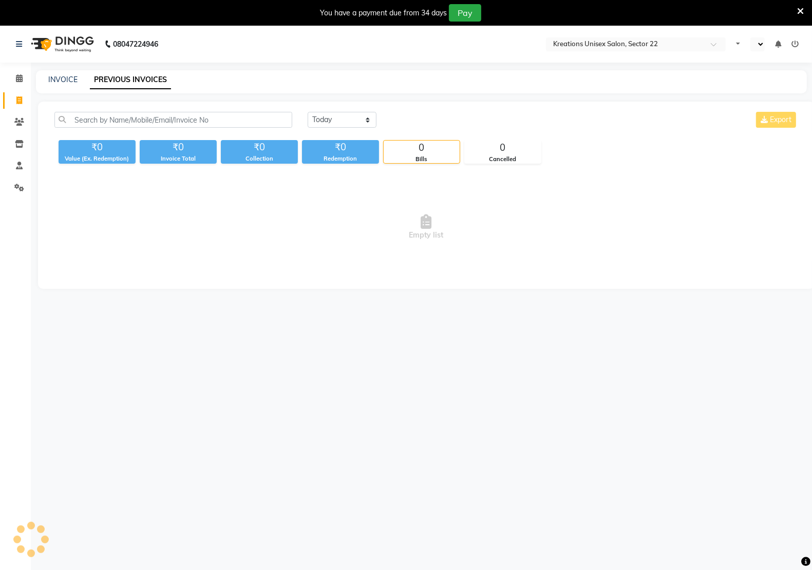
select select "en"
click at [106, 83] on link "PREVIOUS INVOICES" at bounding box center [130, 80] width 81 height 18
click at [352, 113] on select "[DATE] [DATE] Custom Range" at bounding box center [342, 120] width 69 height 16
select select "[DATE]"
click at [308, 112] on select "[DATE] [DATE] Custom Range" at bounding box center [342, 120] width 69 height 16
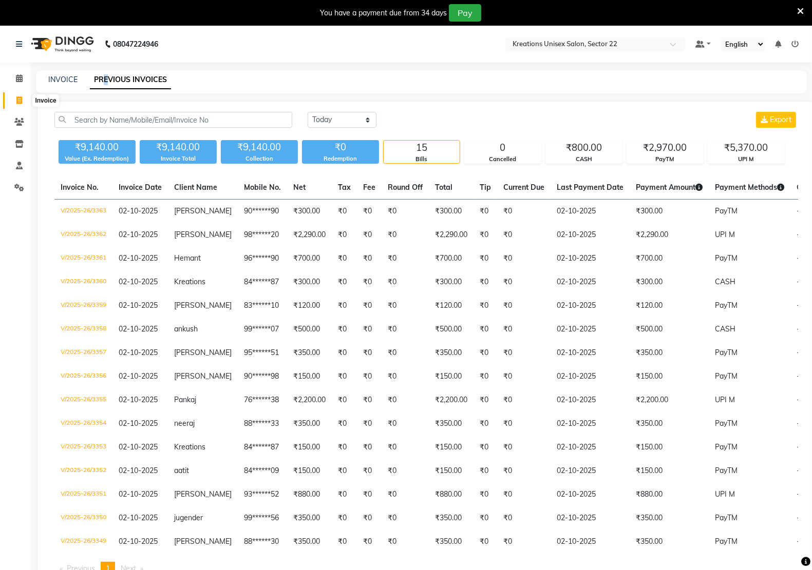
click at [21, 96] on span at bounding box center [19, 101] width 18 height 12
select select "service"
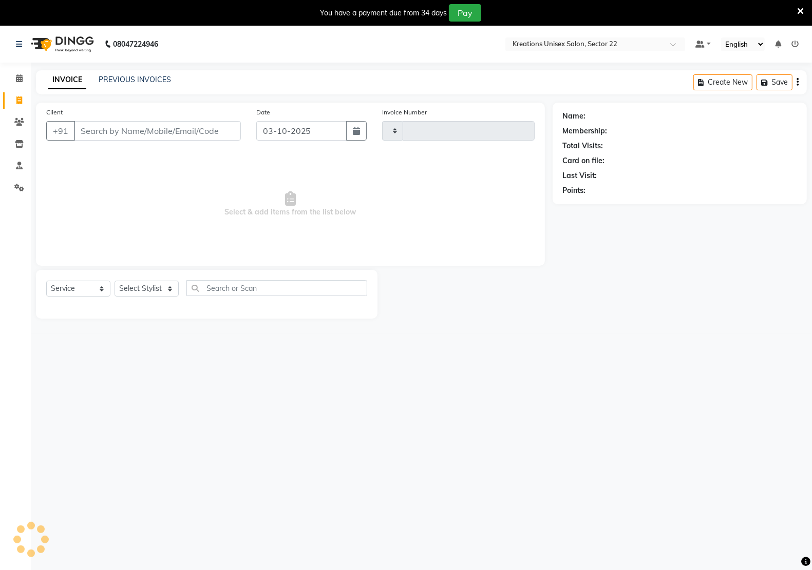
scroll to position [26, 0]
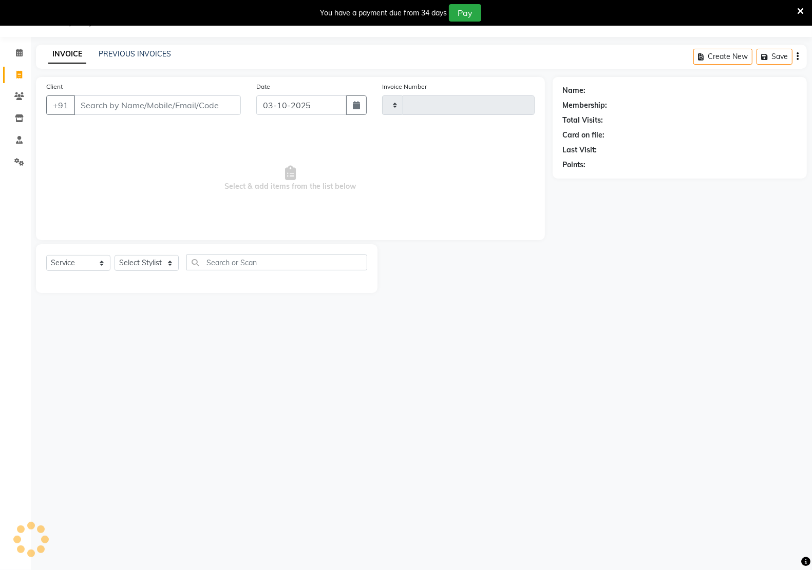
type input "3364"
select select "6170"
click at [454, 429] on div "08047224946 Select Location × Kreations Unisex Salon, Sector 22 Default Panel M…" at bounding box center [406, 285] width 812 height 570
